Goal: Task Accomplishment & Management: Use online tool/utility

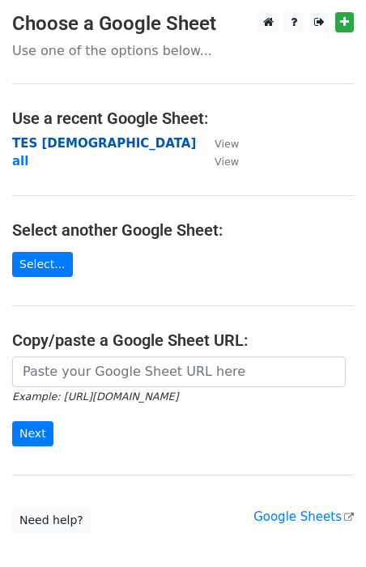
click at [66, 143] on strong "TES [DEMOGRAPHIC_DATA]" at bounding box center [104, 143] width 184 height 15
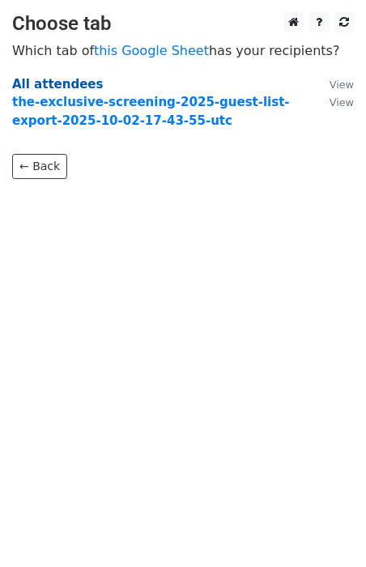
click at [39, 83] on strong "All attendees" at bounding box center [57, 84] width 91 height 15
